Goal: Task Accomplishment & Management: Complete application form

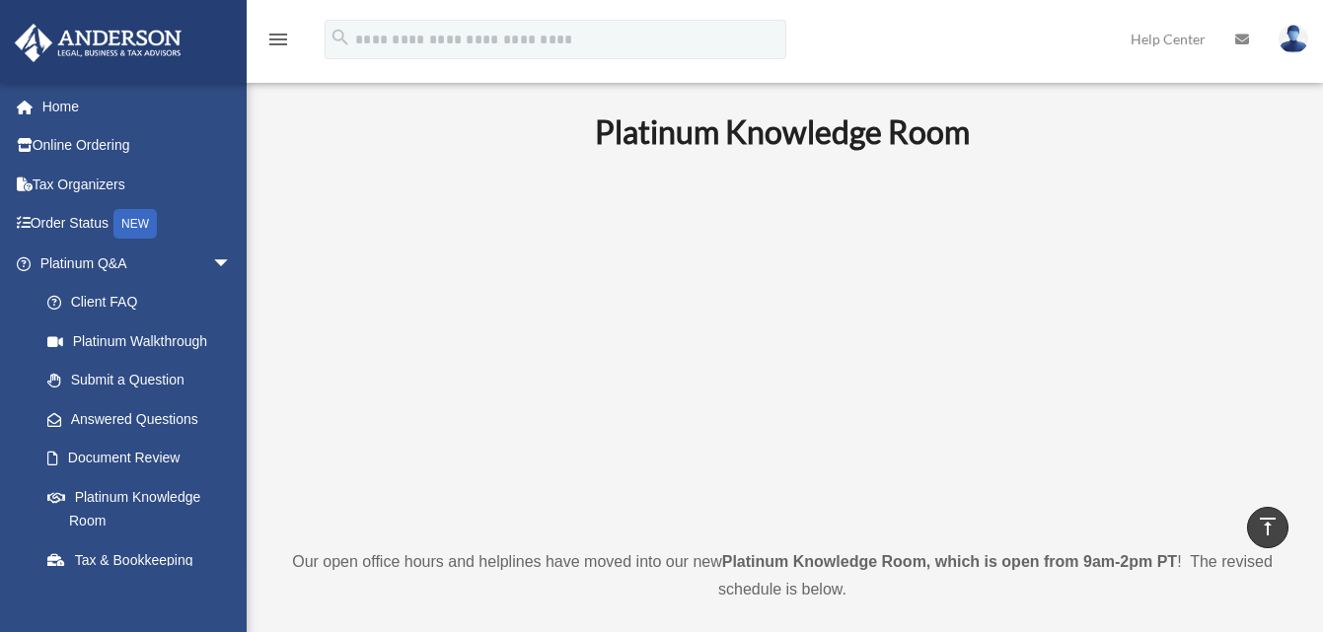
scroll to position [767, 0]
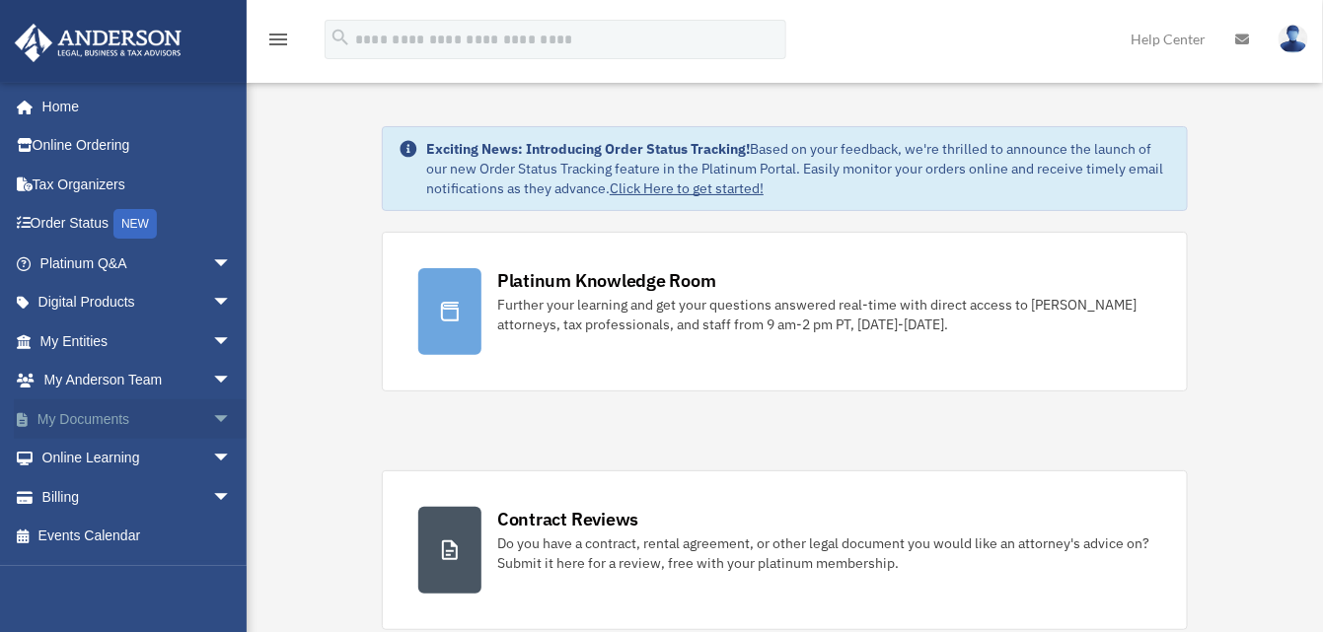
click at [212, 411] on span "arrow_drop_down" at bounding box center [231, 420] width 39 height 40
click at [76, 456] on link "Box" at bounding box center [145, 458] width 234 height 39
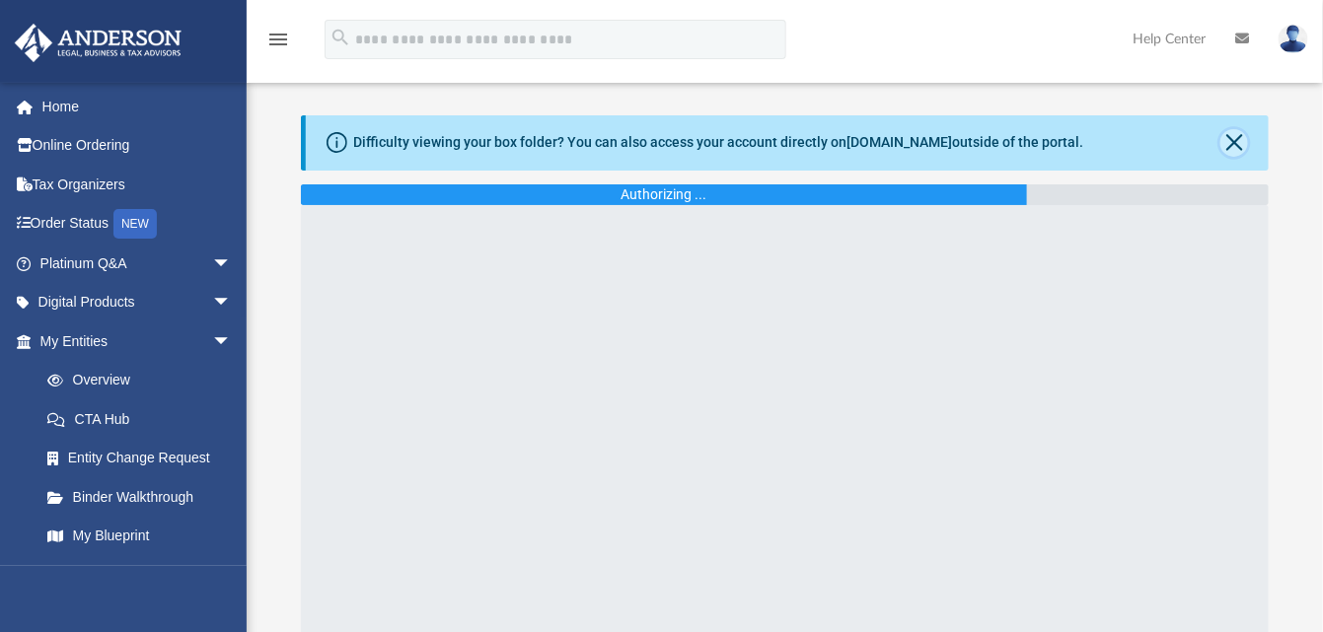
click at [1232, 138] on button "Close" at bounding box center [1234, 143] width 28 height 28
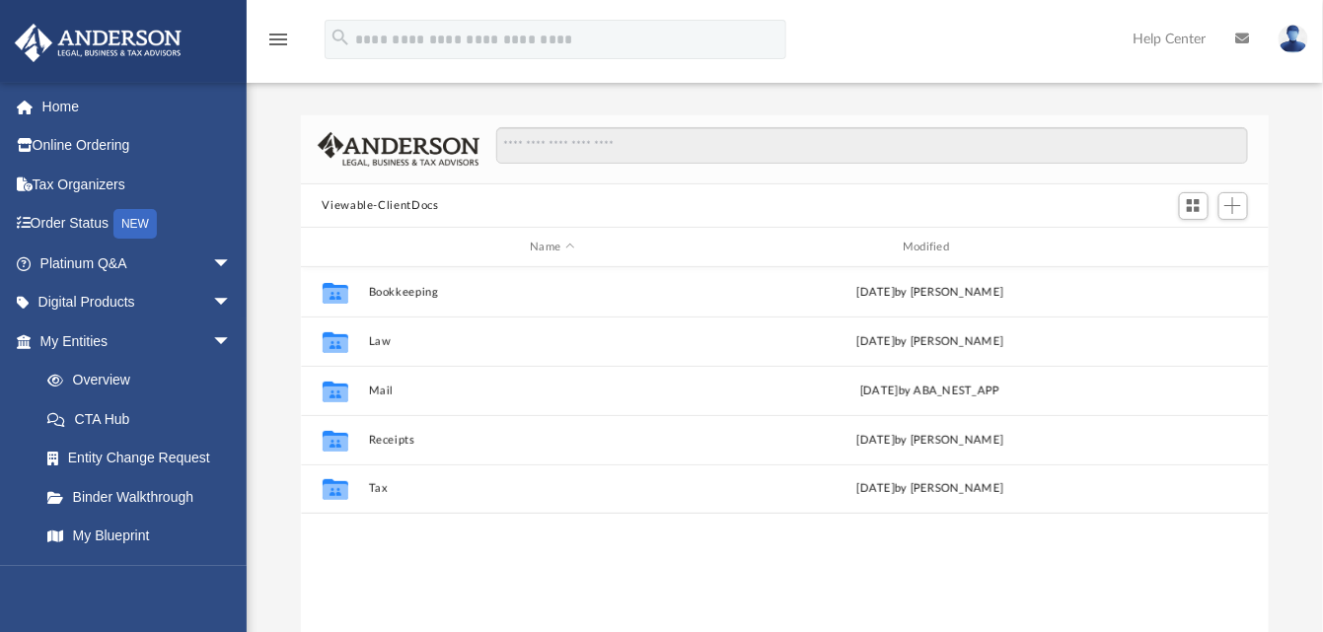
scroll to position [432, 953]
click at [212, 335] on span "arrow_drop_down" at bounding box center [231, 342] width 39 height 40
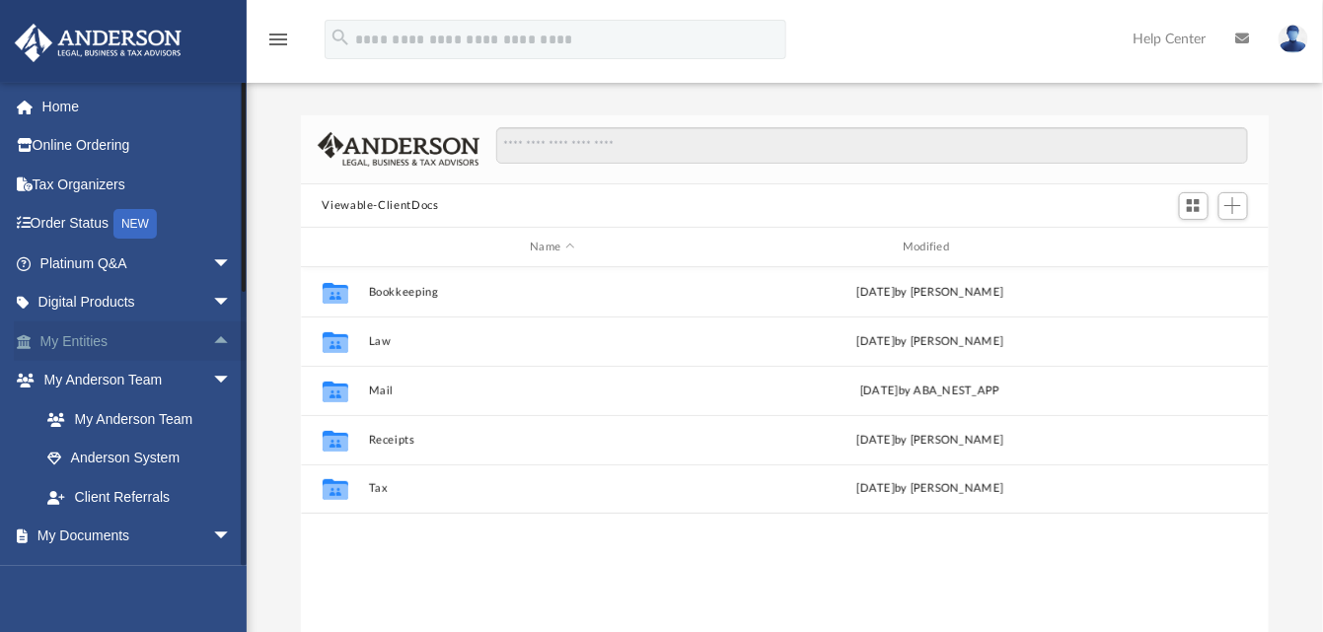
click at [63, 335] on link "My Entities arrow_drop_up" at bounding box center [138, 341] width 248 height 39
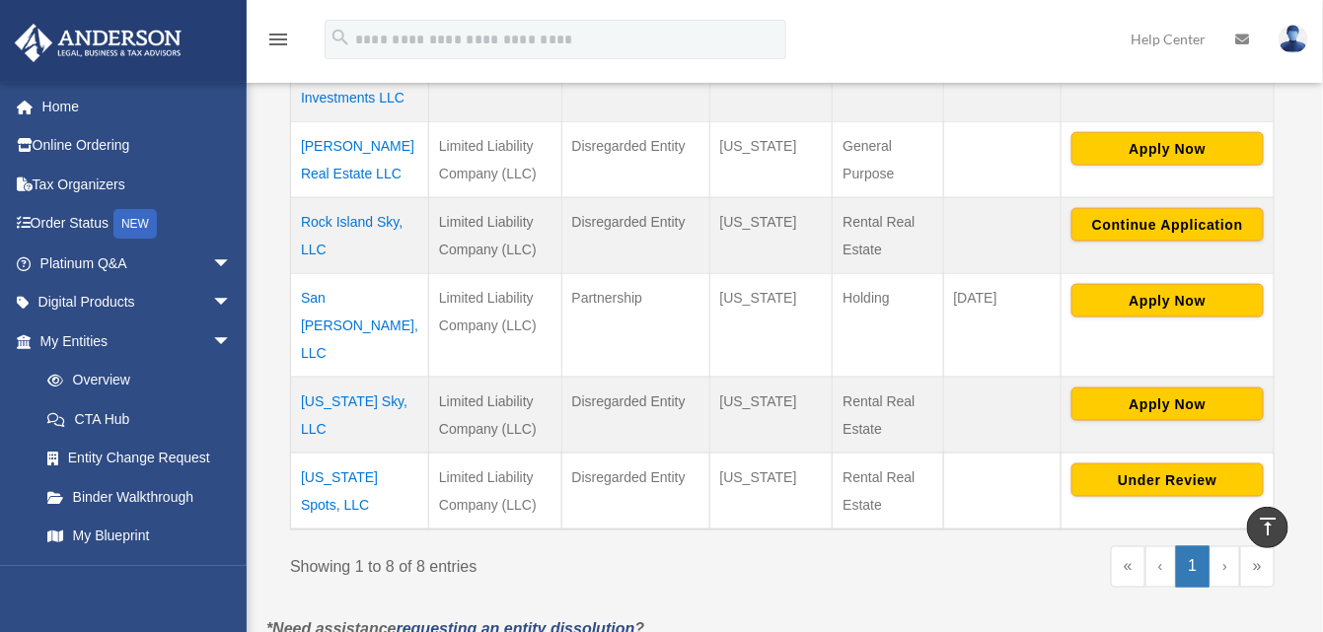
scroll to position [691, 0]
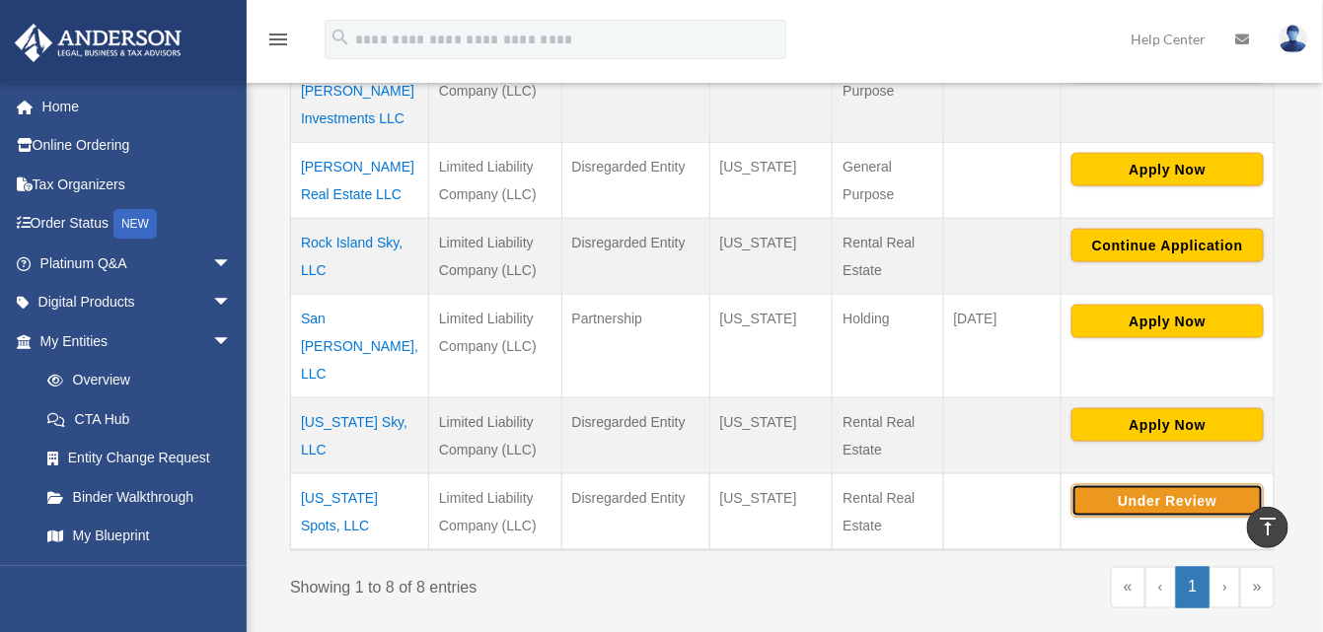
click at [1156, 484] on button "Under Review" at bounding box center [1167, 501] width 192 height 34
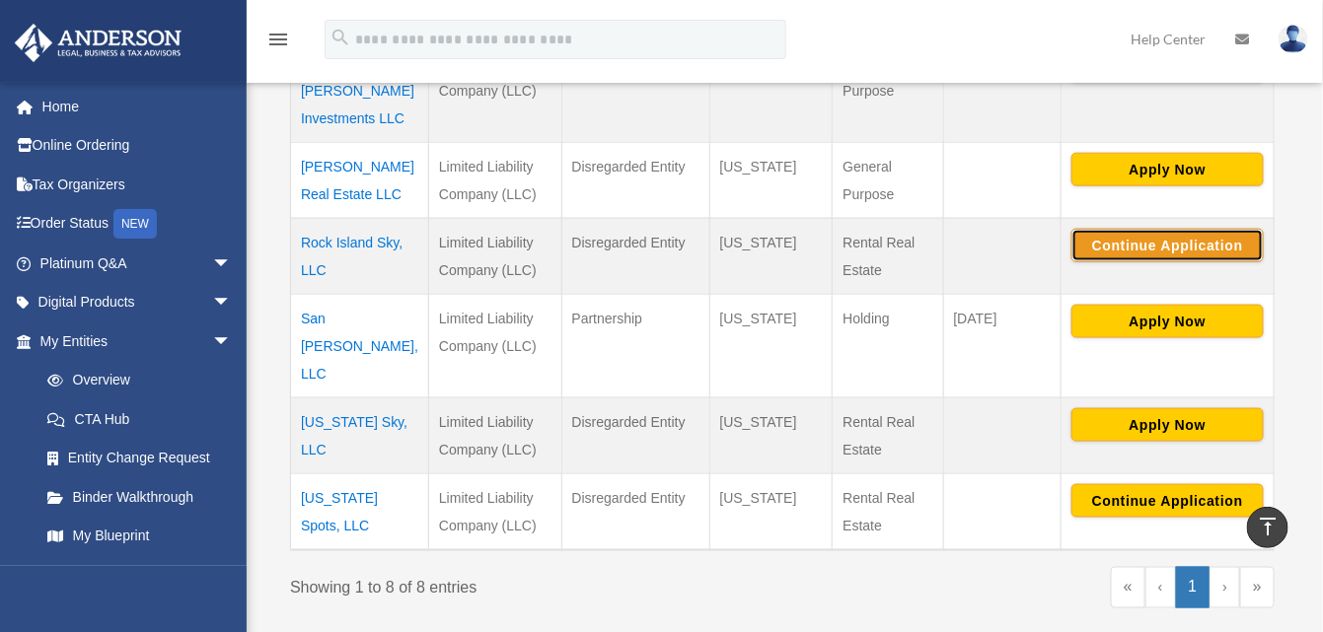
click at [1162, 229] on button "Continue Application" at bounding box center [1167, 246] width 192 height 34
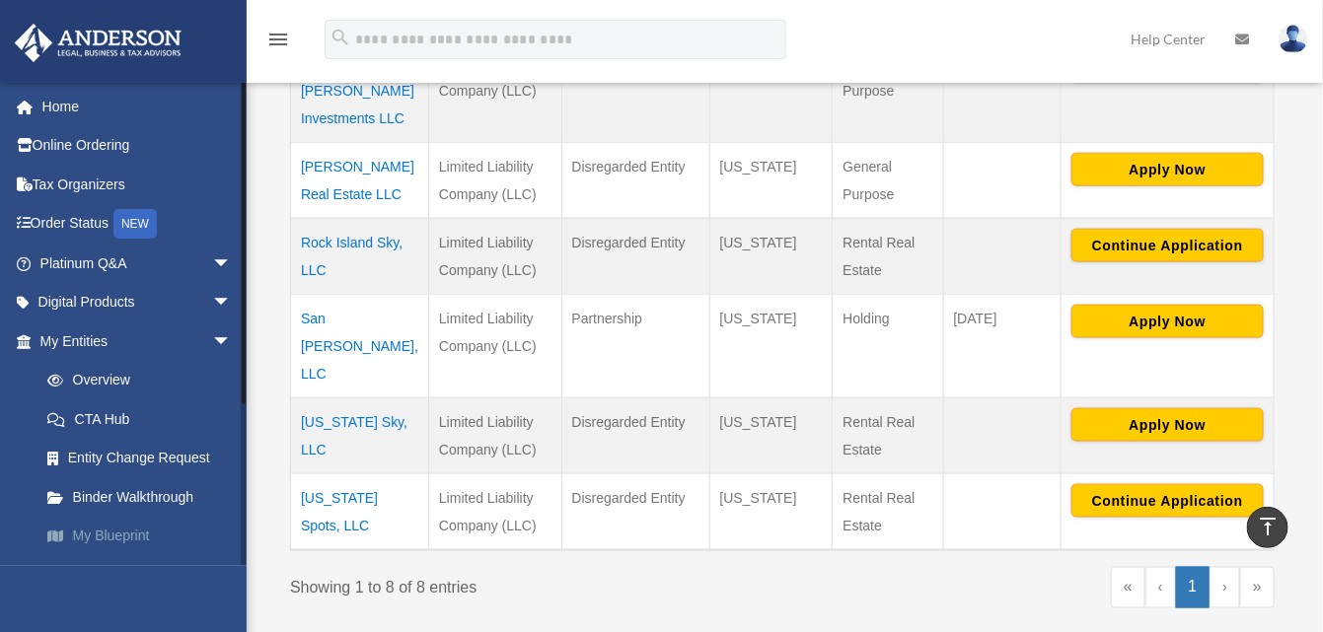
click at [116, 525] on link "My Blueprint" at bounding box center [145, 536] width 234 height 39
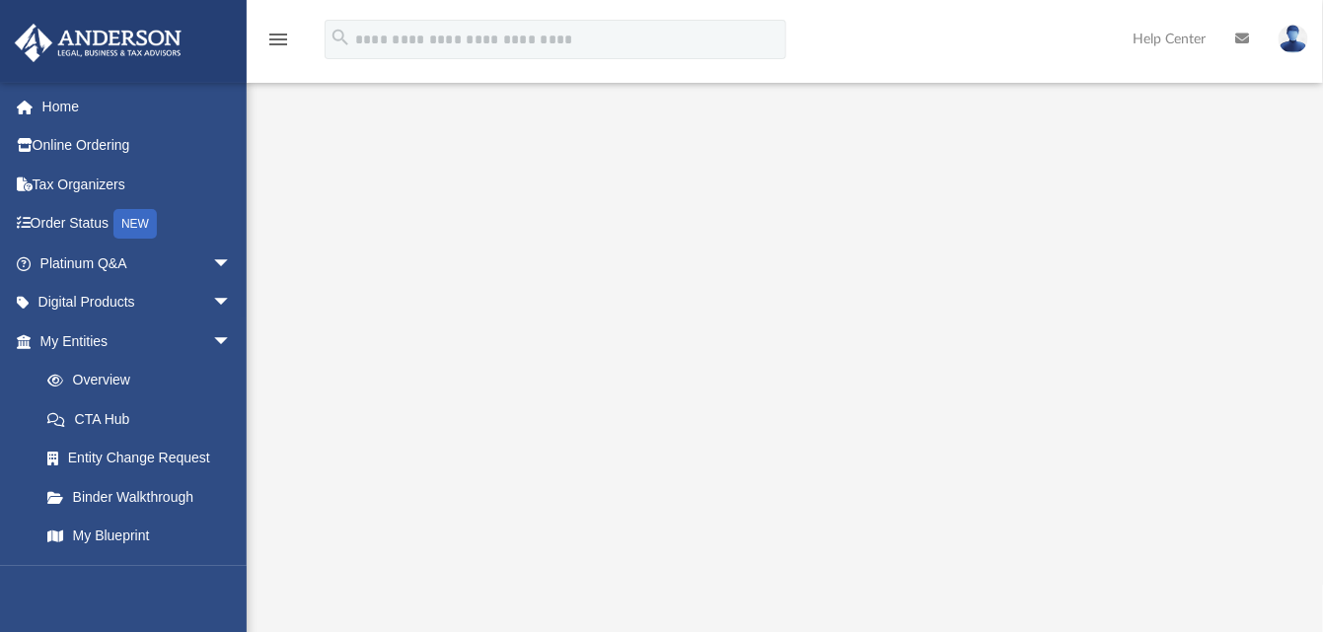
scroll to position [99, 0]
click at [212, 341] on span "arrow_drop_down" at bounding box center [231, 342] width 39 height 40
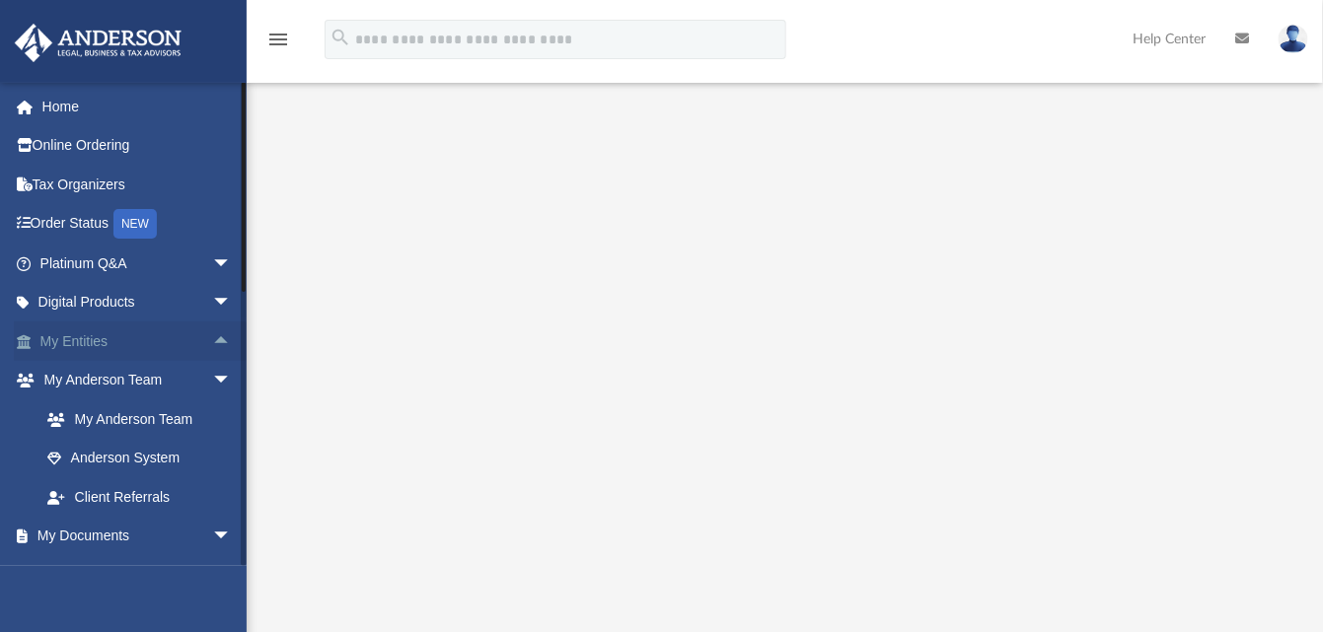
click at [74, 338] on link "My Entities arrow_drop_up" at bounding box center [138, 341] width 248 height 39
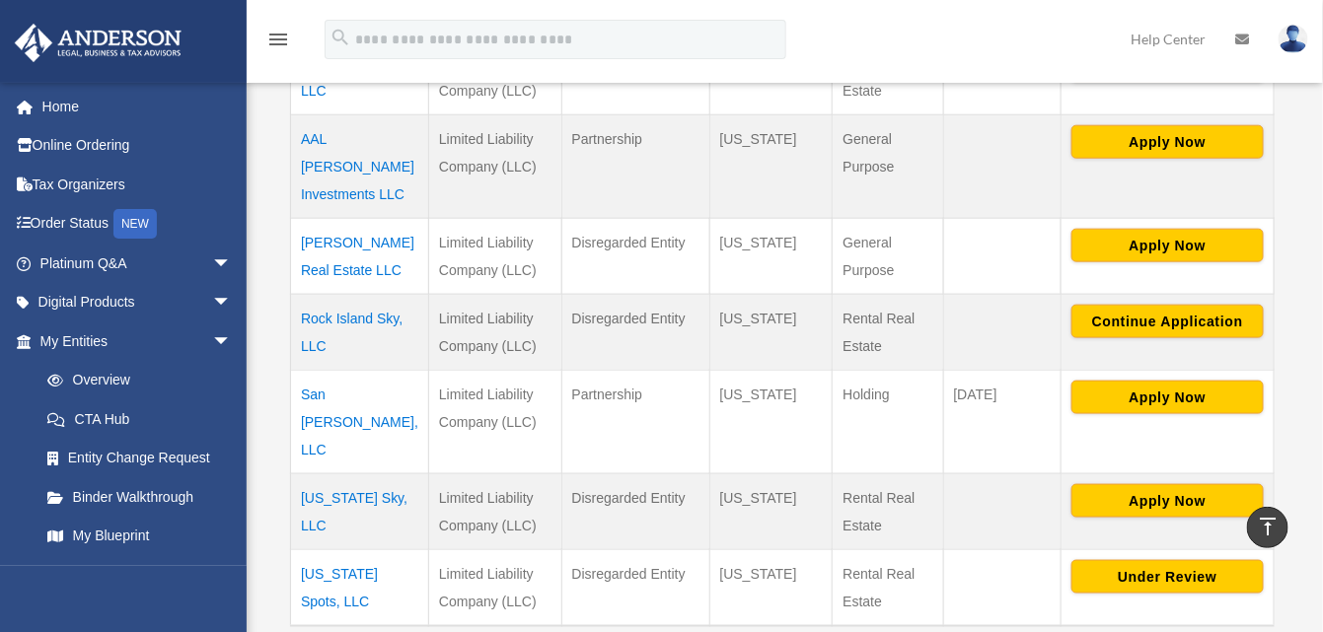
scroll to position [592, 0]
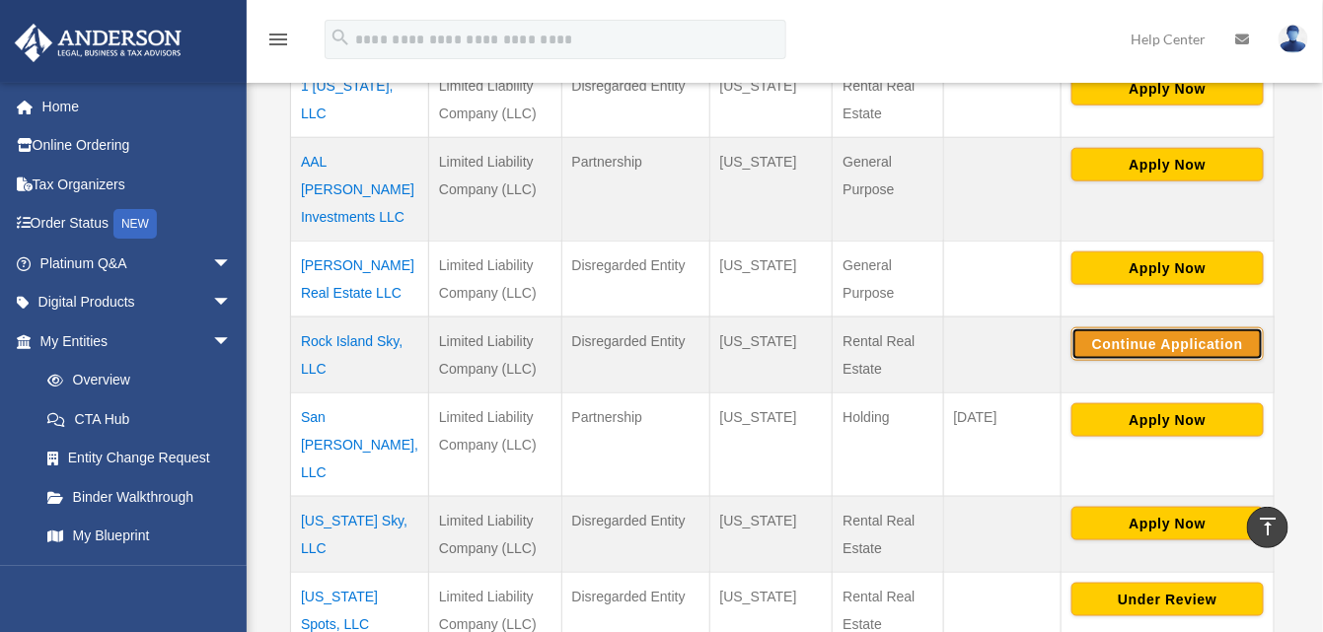
click at [1186, 328] on button "Continue Application" at bounding box center [1167, 345] width 192 height 34
